Goal: Transaction & Acquisition: Subscribe to service/newsletter

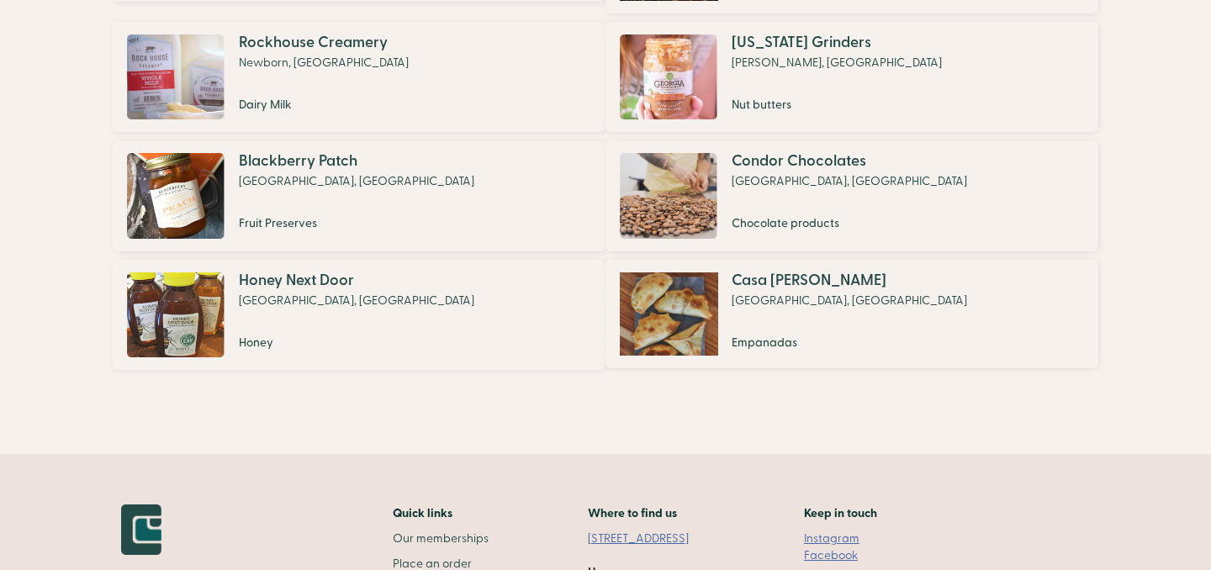
scroll to position [1455, 0]
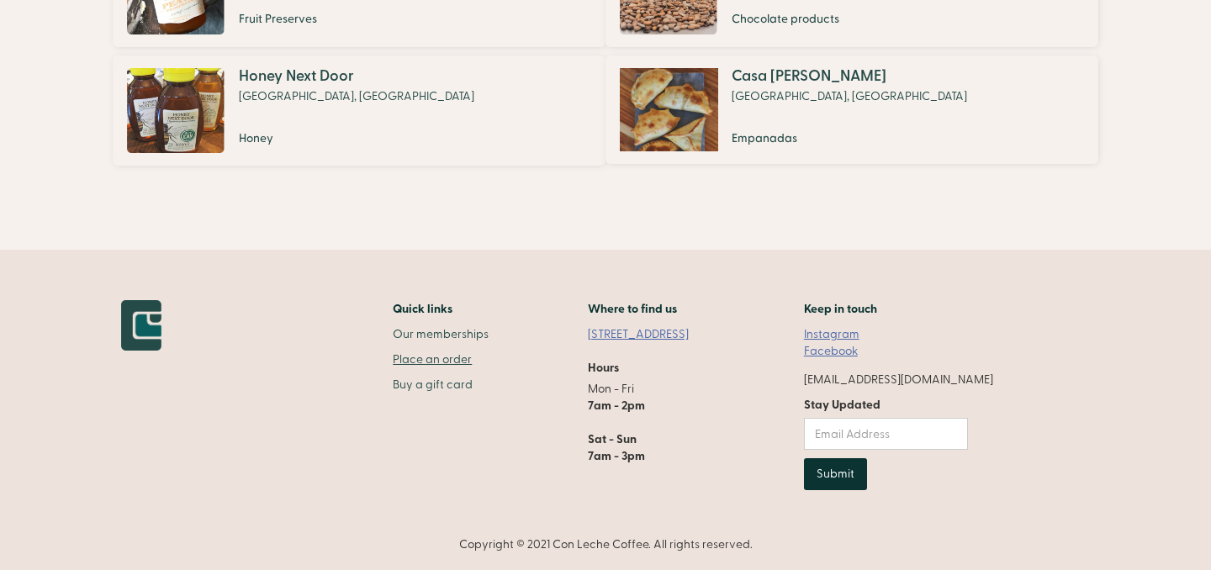
click at [447, 361] on link "Place an order" at bounding box center [441, 359] width 96 height 17
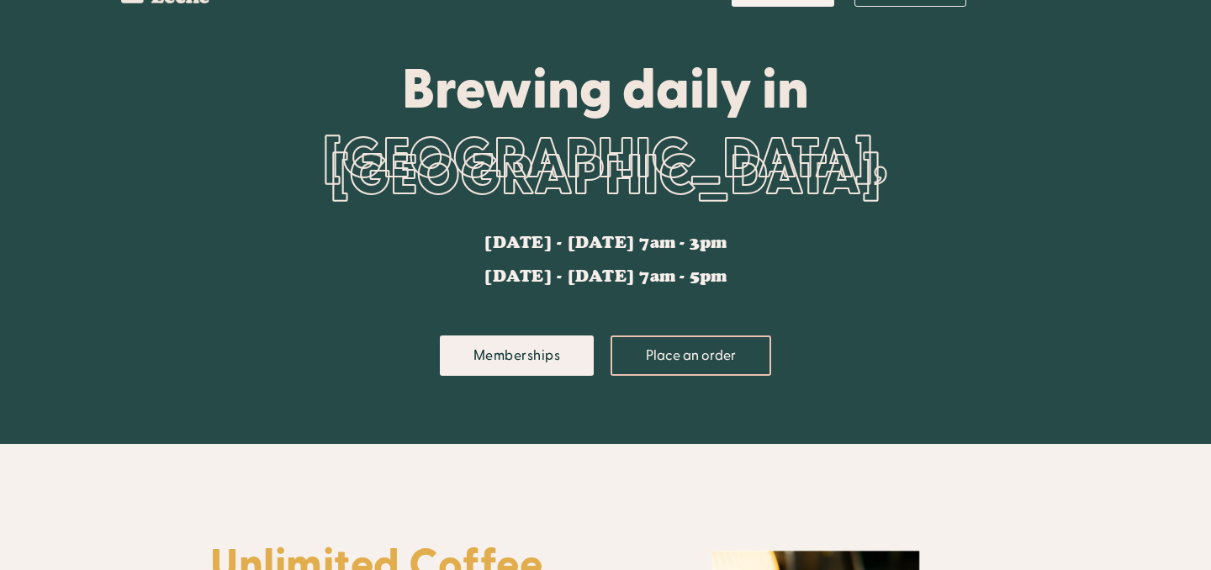
scroll to position [0, 0]
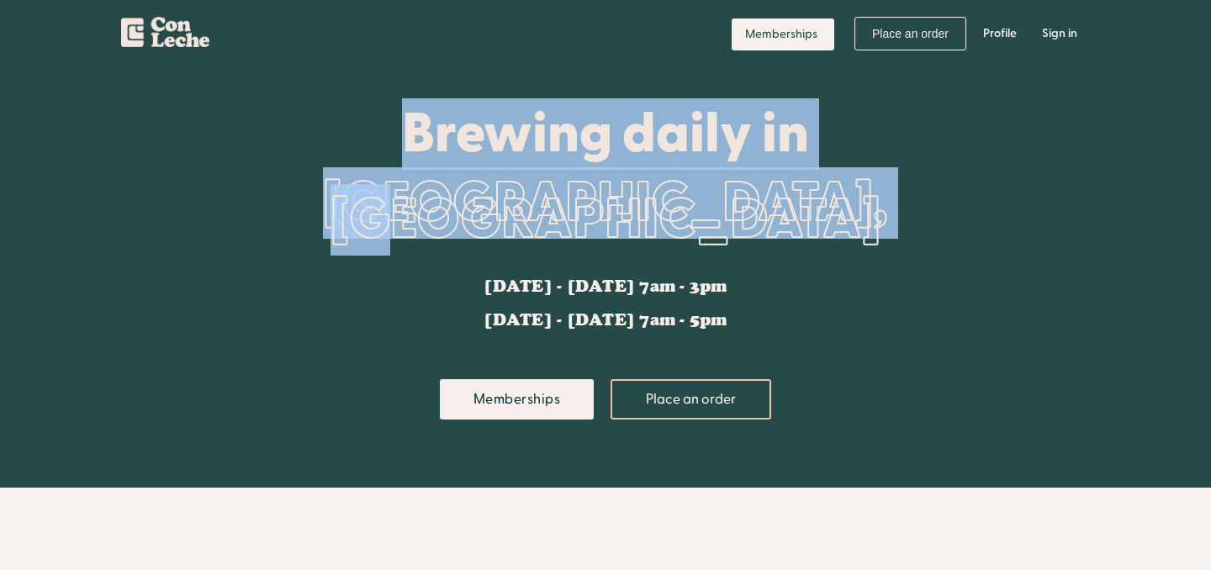
drag, startPoint x: 394, startPoint y: 133, endPoint x: 988, endPoint y: 239, distance: 603.9
click at [988, 239] on div "Brewing daily in [GEOGRAPHIC_DATA], [GEOGRAPHIC_DATA] [DATE] - [DATE] 7am - 3pm…" at bounding box center [605, 277] width 790 height 420
click at [521, 385] on link "Memberships" at bounding box center [517, 399] width 155 height 40
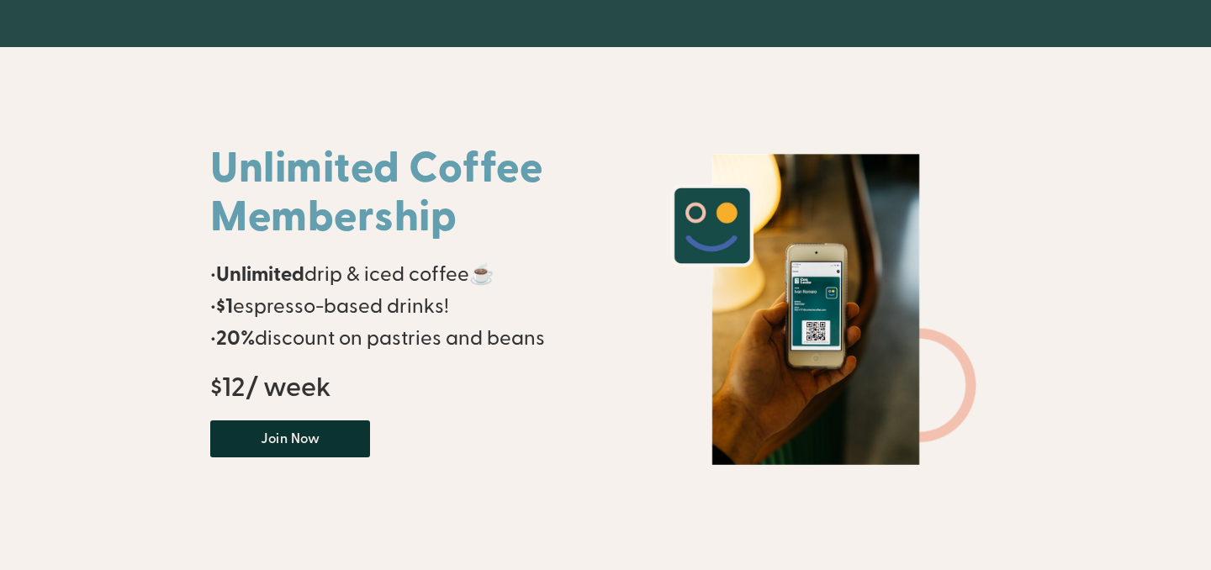
scroll to position [429, 0]
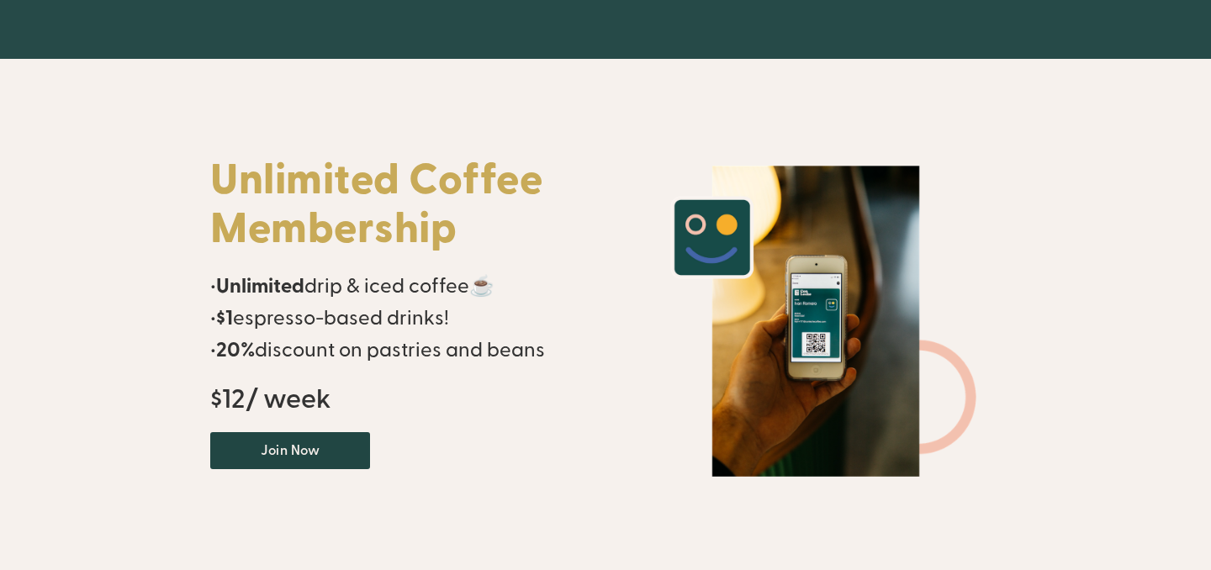
click at [301, 455] on link "Join Now" at bounding box center [290, 450] width 160 height 37
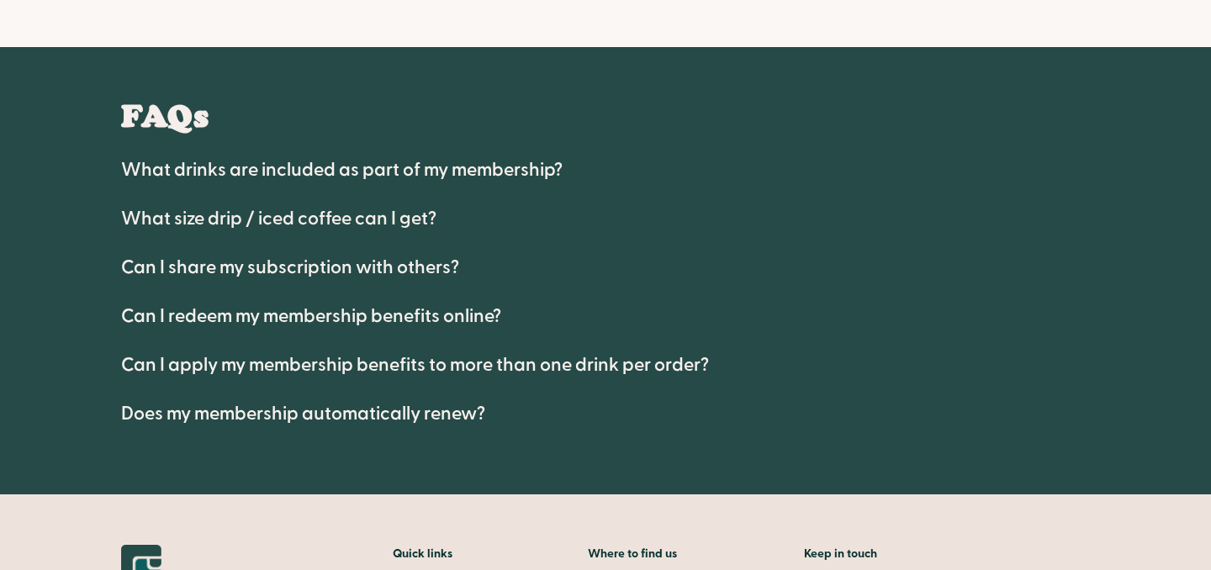
scroll to position [1194, 0]
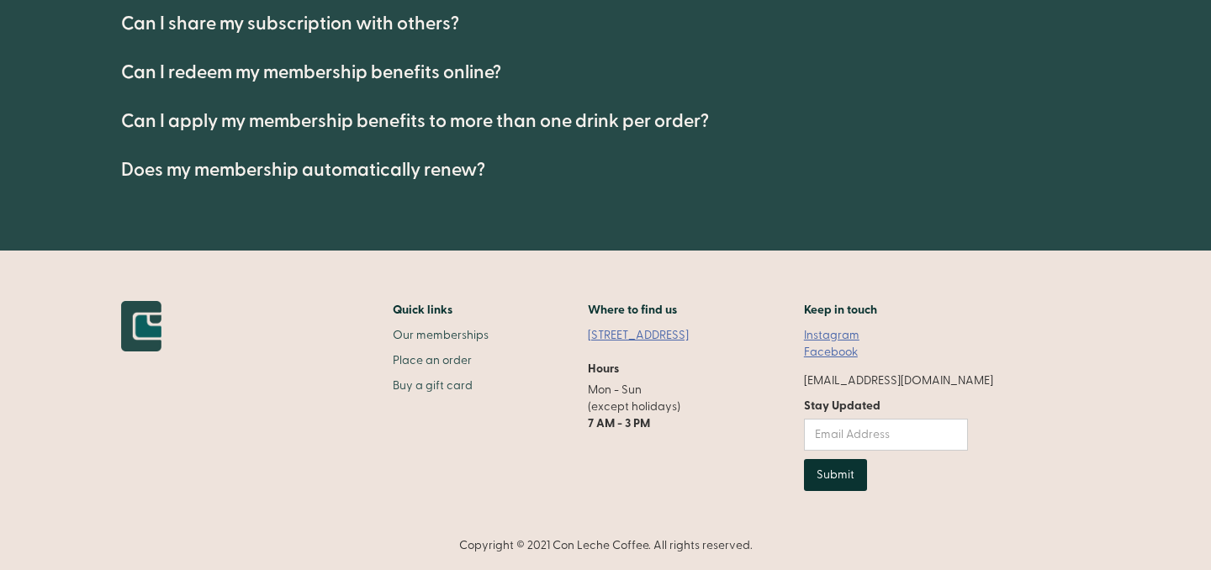
click at [674, 338] on link "[STREET_ADDRESS]" at bounding box center [647, 335] width 118 height 17
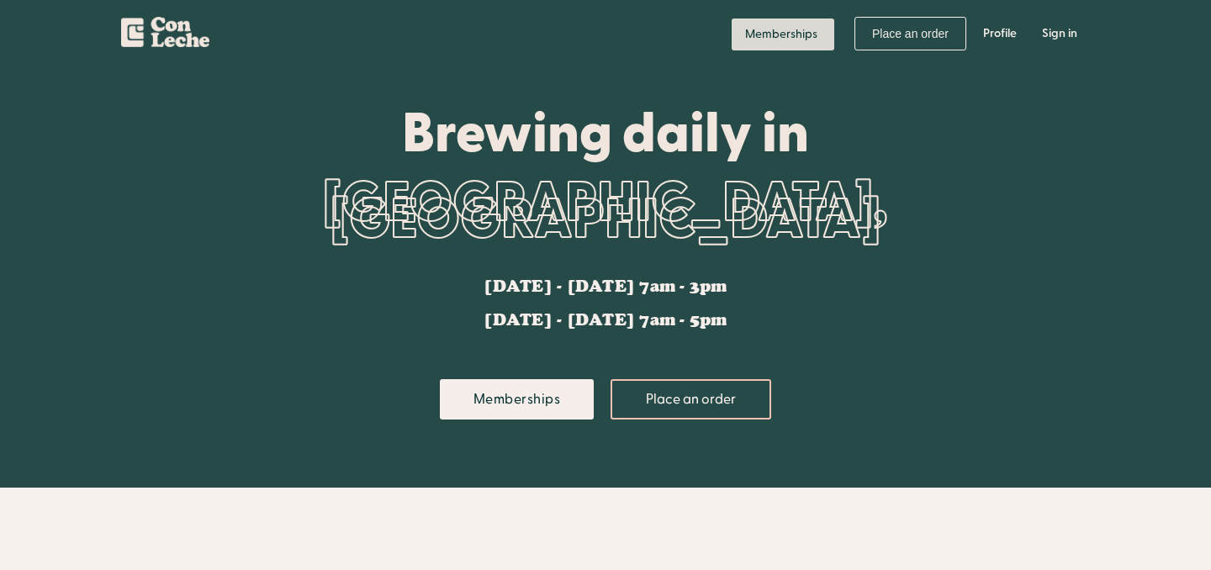
click at [794, 35] on link "Memberships" at bounding box center [783, 34] width 103 height 32
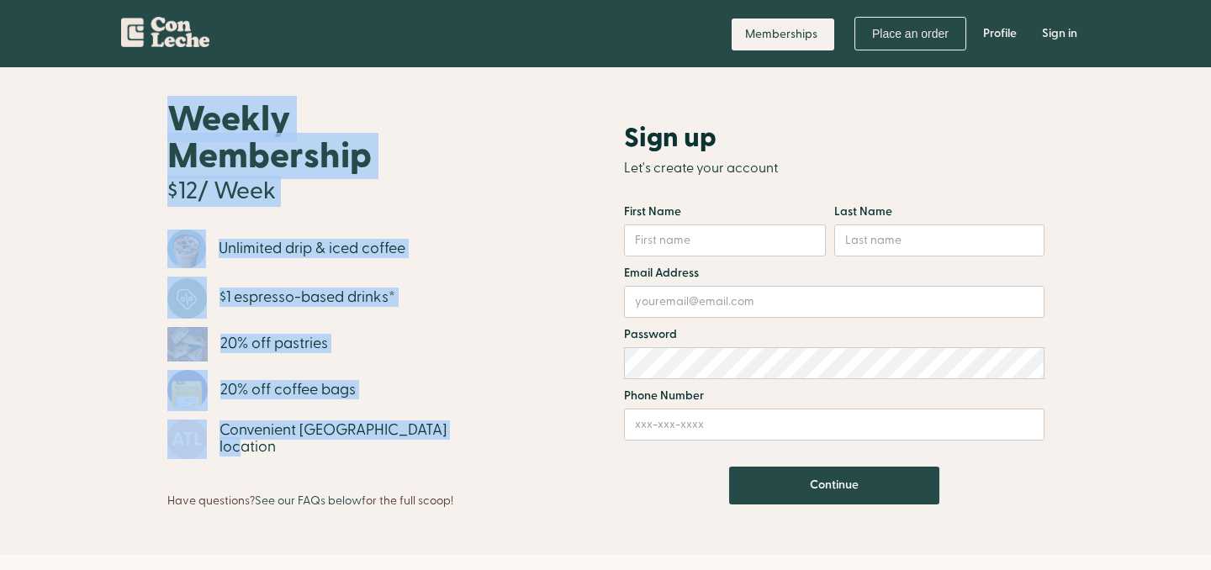
drag, startPoint x: 183, startPoint y: 116, endPoint x: 474, endPoint y: 471, distance: 458.9
click at [474, 471] on div "Weekly Membership $12/ Week Unlimited drip & iced coffee $1 espresso-based drin…" at bounding box center [332, 311] width 330 height 396
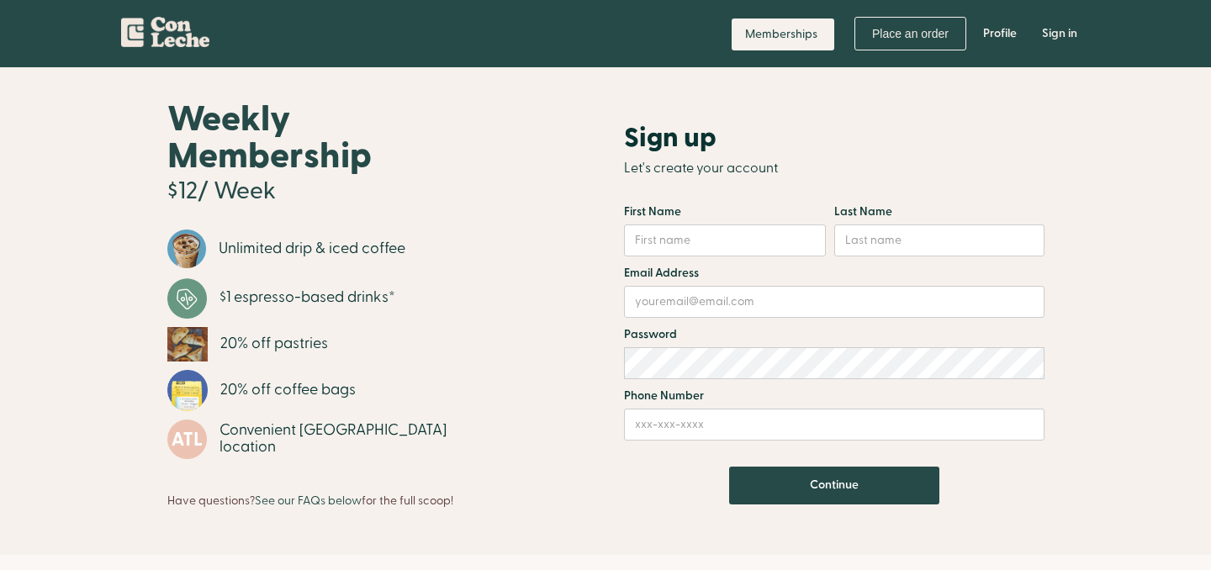
click at [484, 441] on div "Weekly Membership $12/ Week Unlimited drip & iced coffee $1 espresso-based drin…" at bounding box center [332, 311] width 330 height 396
